Goal: Task Accomplishment & Management: Manage account settings

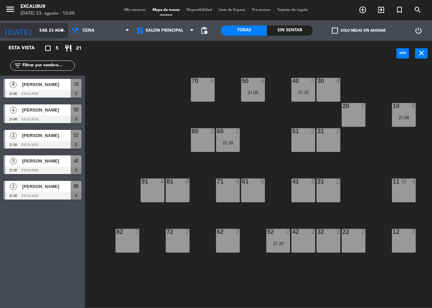
click at [51, 29] on input "sáb. 23 ago." at bounding box center [63, 31] width 54 height 12
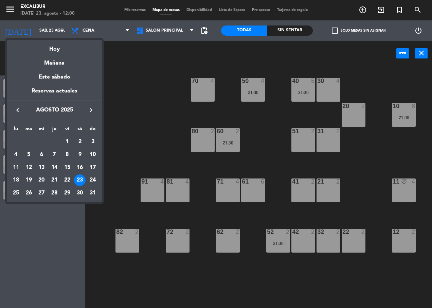
drag, startPoint x: 86, startPoint y: 111, endPoint x: 89, endPoint y: 117, distance: 6.8
click at [86, 111] on button "keyboard_arrow_right" at bounding box center [91, 110] width 12 height 9
click at [79, 181] on div "20" at bounding box center [80, 180] width 12 height 12
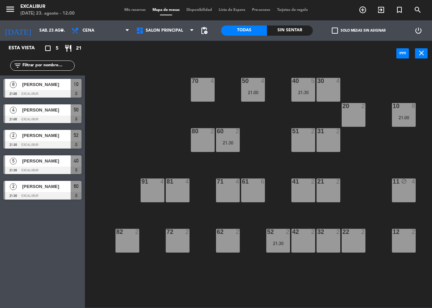
type input "[DATE]"
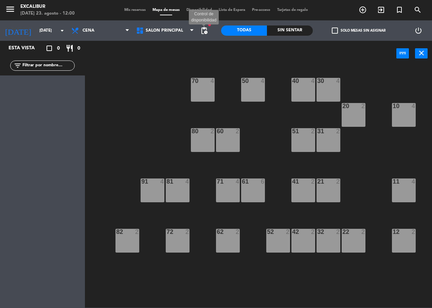
click at [202, 32] on span "pending_actions" at bounding box center [204, 30] width 8 height 8
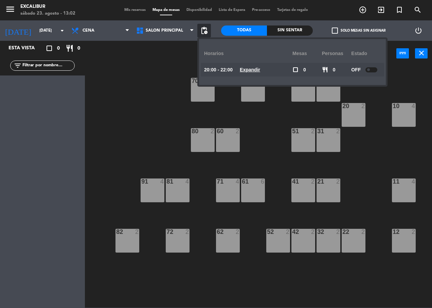
click at [141, 89] on div "70 4 50 4 40 4 30 4 20 2 10 4 60 2 51 2 31 2 80 2 81 4 71 4 61 6 41 2 21 2 11 4…" at bounding box center [260, 186] width 342 height 241
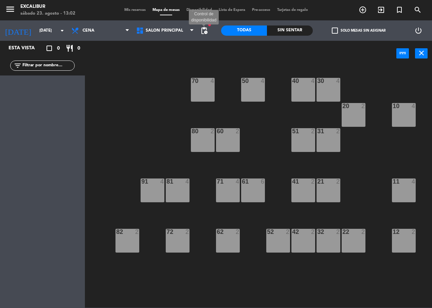
click at [207, 29] on span "pending_actions" at bounding box center [204, 30] width 8 height 8
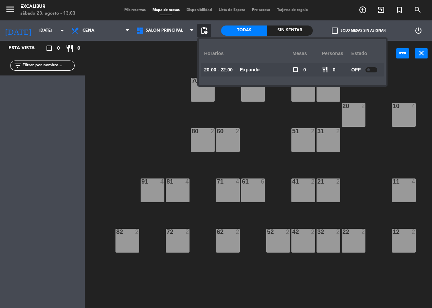
click at [255, 71] on u "Expandir" at bounding box center [250, 69] width 20 height 5
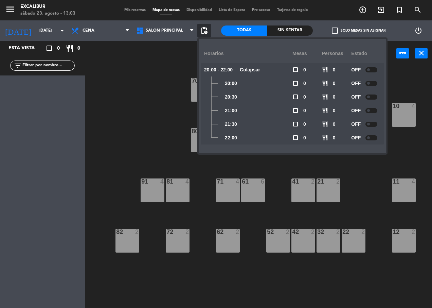
click at [372, 70] on div at bounding box center [371, 69] width 12 height 5
click at [368, 70] on div at bounding box center [369, 69] width 12 height 5
click at [170, 99] on div "70 4 50 4 40 4 30 4 20 2 10 4 60 2 51 2 31 2 80 2 81 4 71 4 61 6 41 2 21 2 11 4…" at bounding box center [260, 186] width 342 height 241
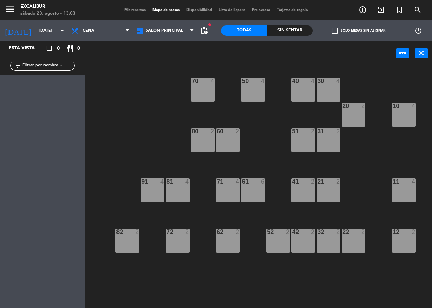
click at [208, 30] on span "pending_actions" at bounding box center [204, 31] width 14 height 14
click at [207, 30] on span "pending_actions" at bounding box center [204, 30] width 8 height 8
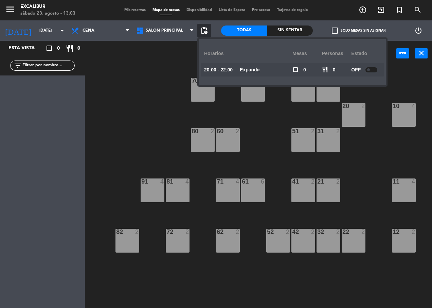
click at [371, 68] on div at bounding box center [371, 69] width 12 height 5
click at [260, 69] on u "Expandir" at bounding box center [250, 69] width 20 height 5
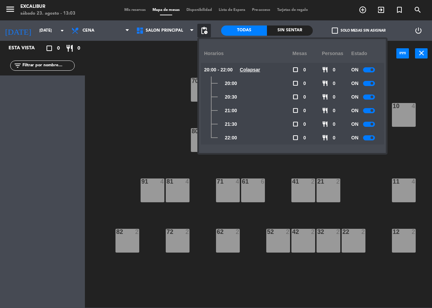
click at [369, 71] on div at bounding box center [369, 69] width 12 height 5
click at [168, 93] on div "70 4 50 4 40 4 30 4 20 2 10 4 60 2 51 2 31 2 80 2 81 4 71 4 61 6 41 2 21 2 11 4…" at bounding box center [260, 186] width 342 height 241
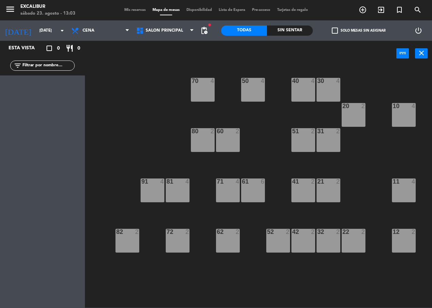
click at [136, 10] on span "Mis reservas" at bounding box center [135, 10] width 28 height 4
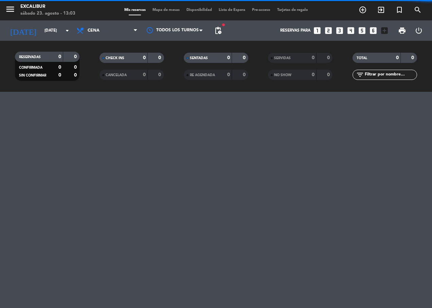
click at [161, 8] on span "Mapa de mesas" at bounding box center [166, 10] width 34 height 4
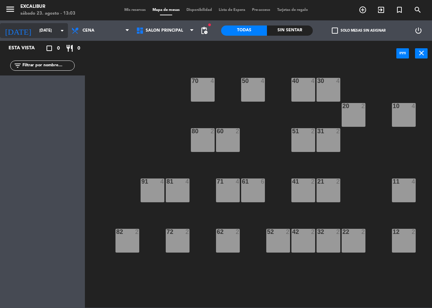
click at [44, 30] on input "[DATE]" at bounding box center [63, 31] width 54 height 12
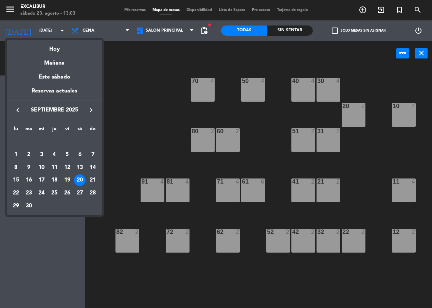
click at [17, 106] on icon "keyboard_arrow_left" at bounding box center [18, 110] width 8 height 8
click at [77, 180] on div "23" at bounding box center [80, 180] width 12 height 12
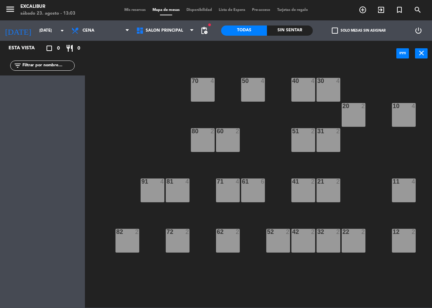
type input "sáb. 23 ago."
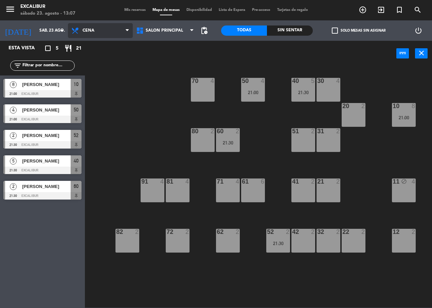
click at [82, 35] on span "Cena" at bounding box center [100, 30] width 65 height 15
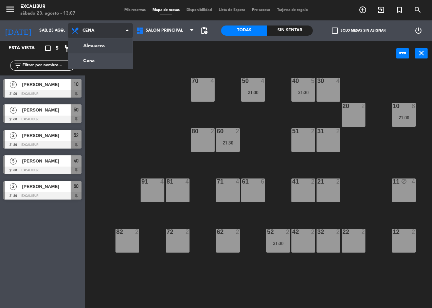
click at [83, 52] on ng-component "menu Excalibur [DATE] 23. agosto - 13:07 Mis reservas Mapa de mesas Disponibili…" at bounding box center [216, 153] width 432 height 307
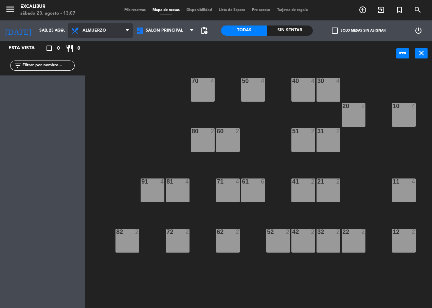
click at [86, 34] on span "Almuerzo" at bounding box center [100, 30] width 65 height 15
